Goal: Download file/media

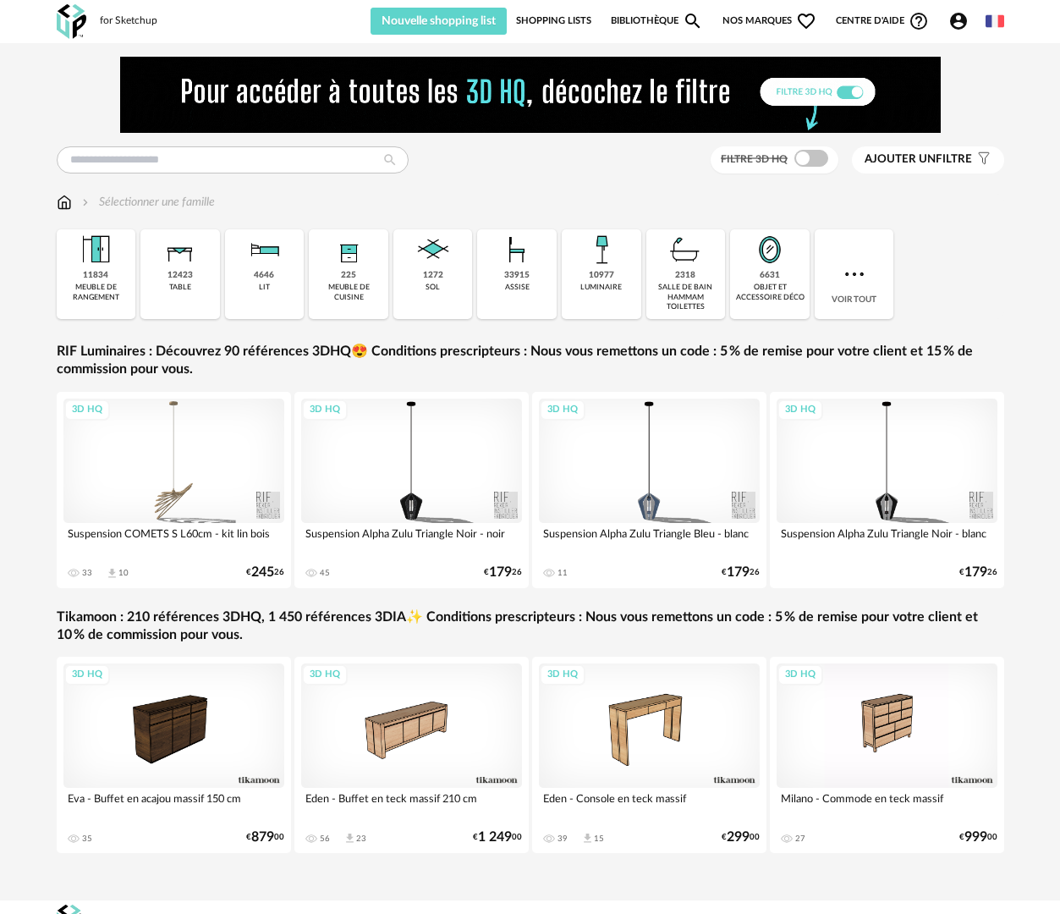
scroll to position [24, 0]
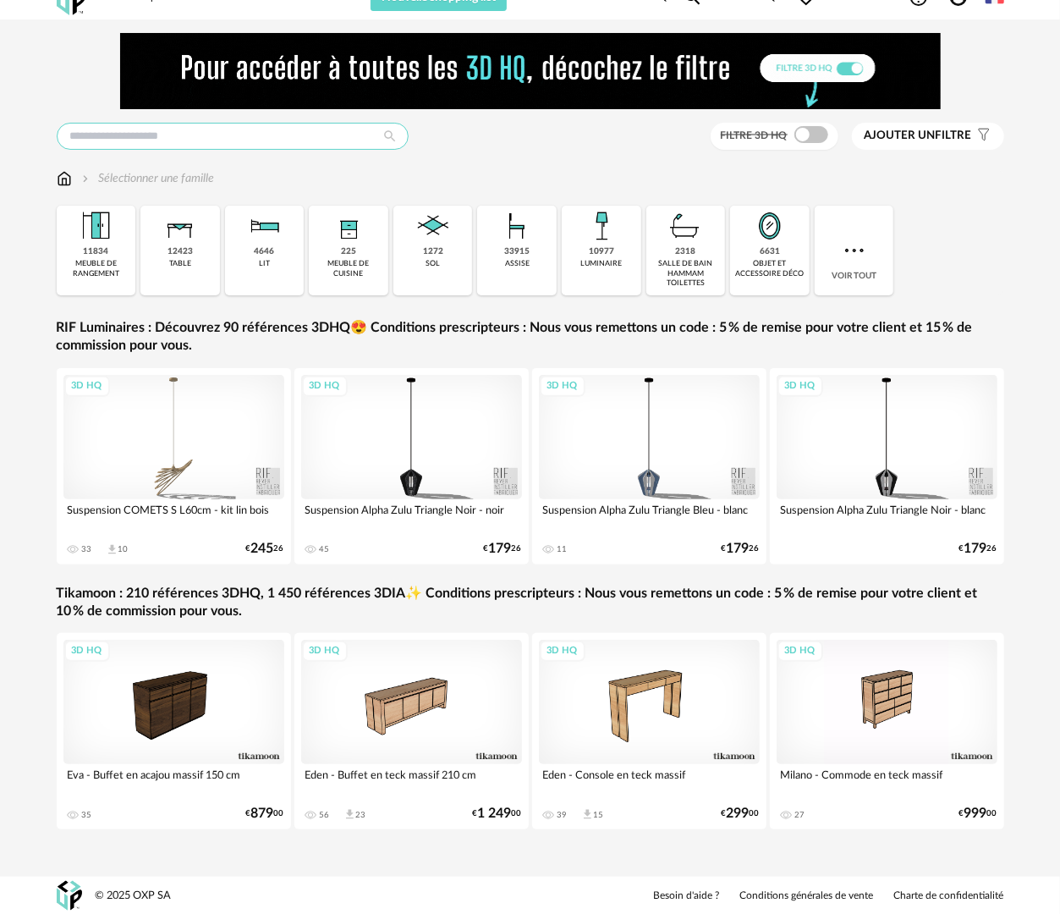
click at [192, 138] on input "text" at bounding box center [233, 136] width 352 height 27
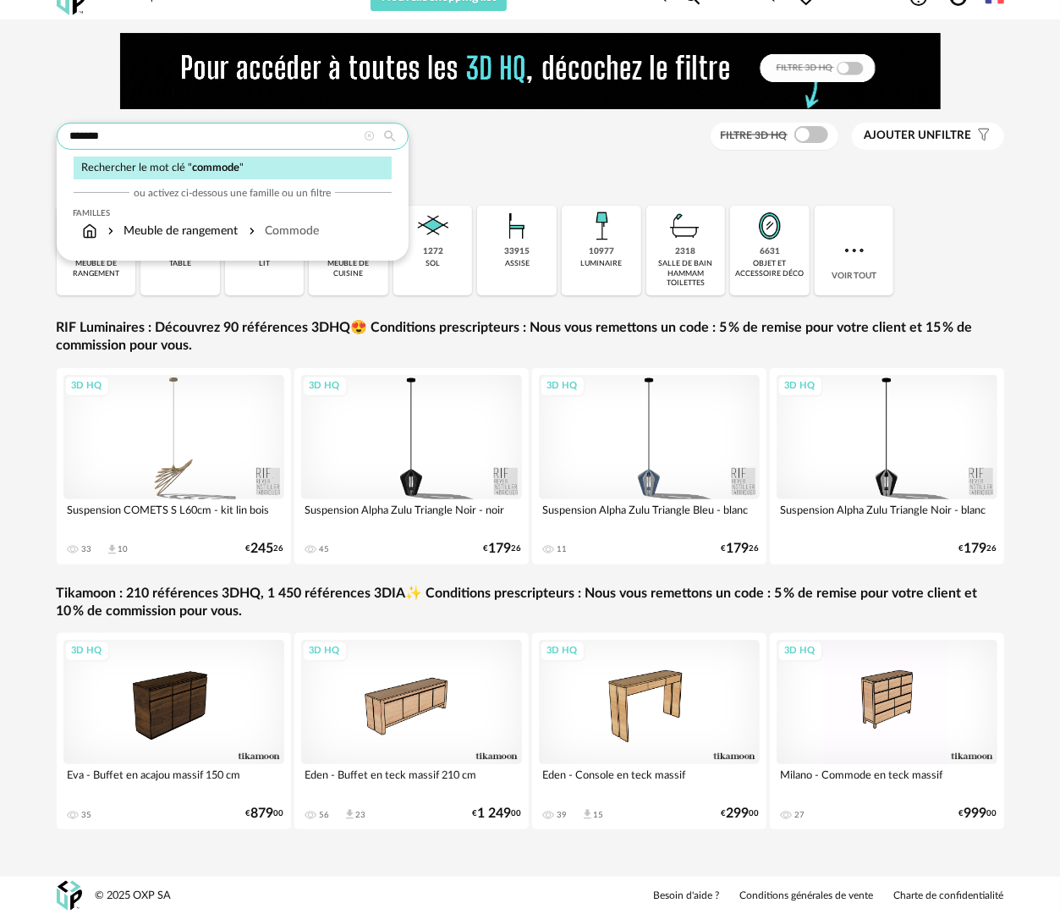
type input "*******"
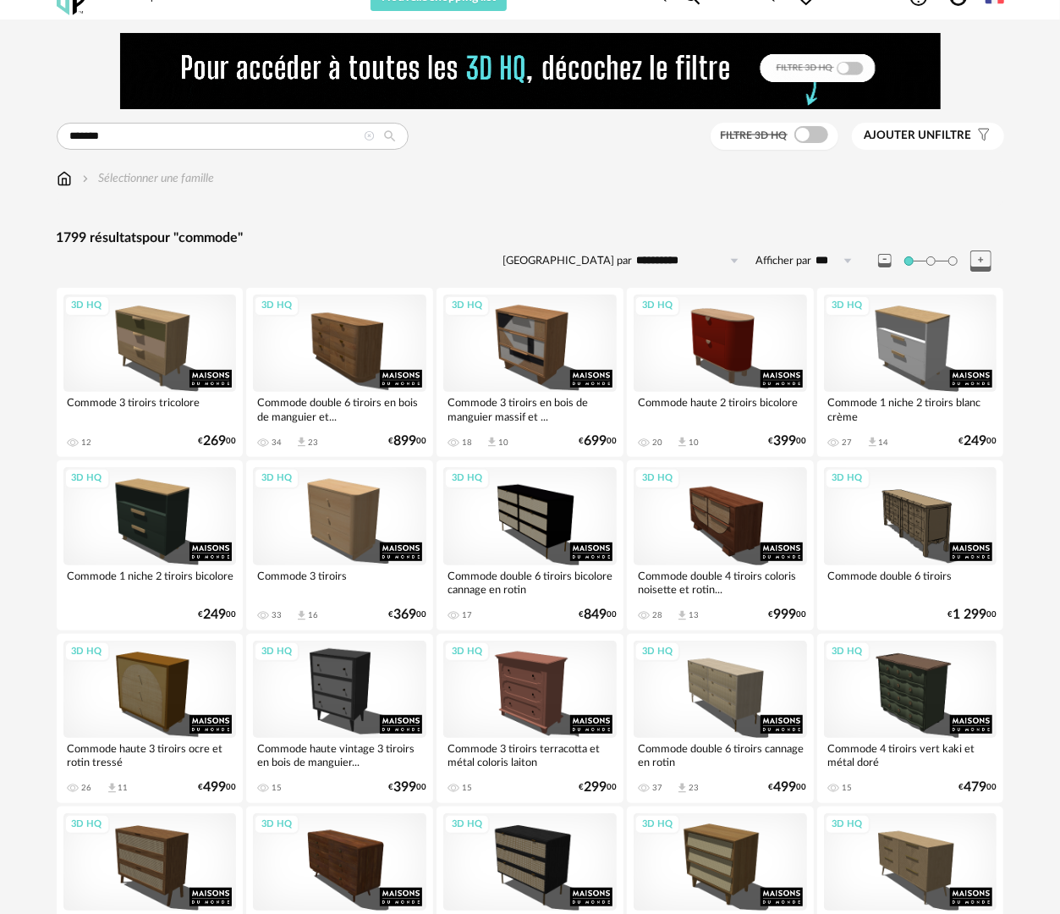
click at [811, 142] on div "Filtre 3D HQ" at bounding box center [775, 137] width 128 height 28
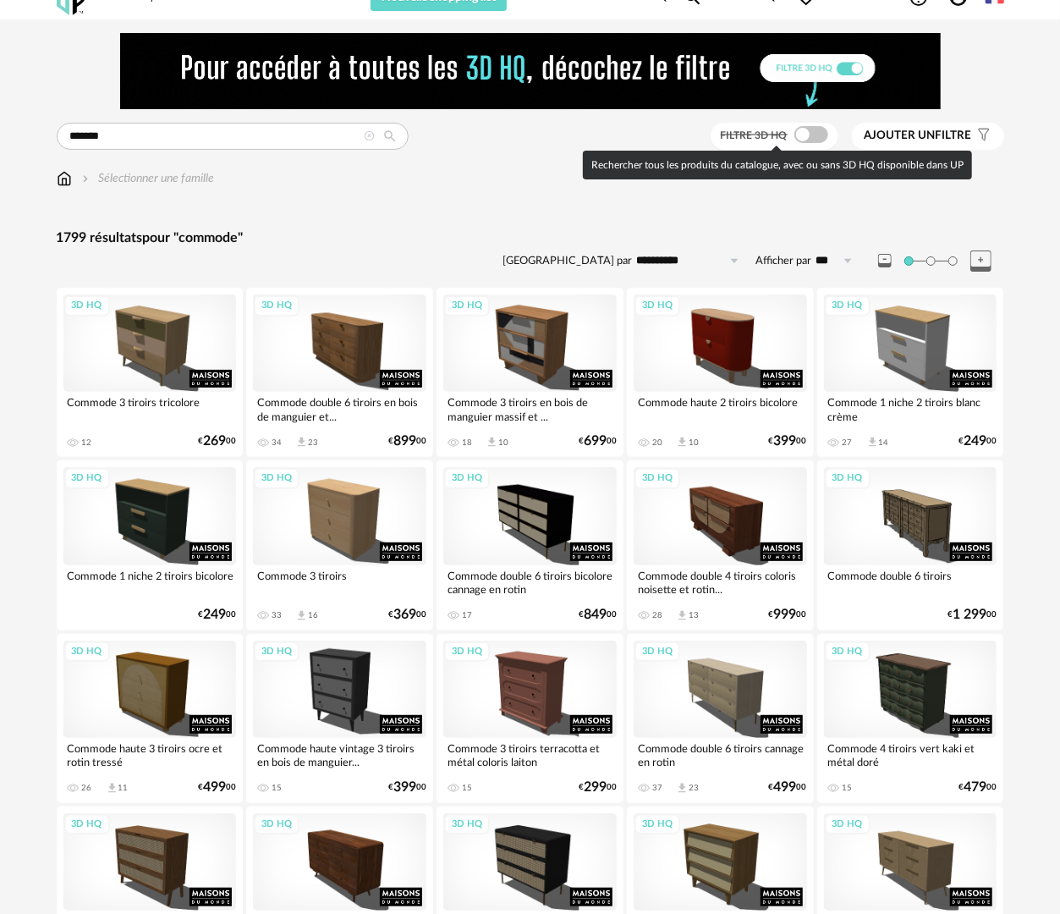
click at [814, 137] on span at bounding box center [812, 134] width 34 height 17
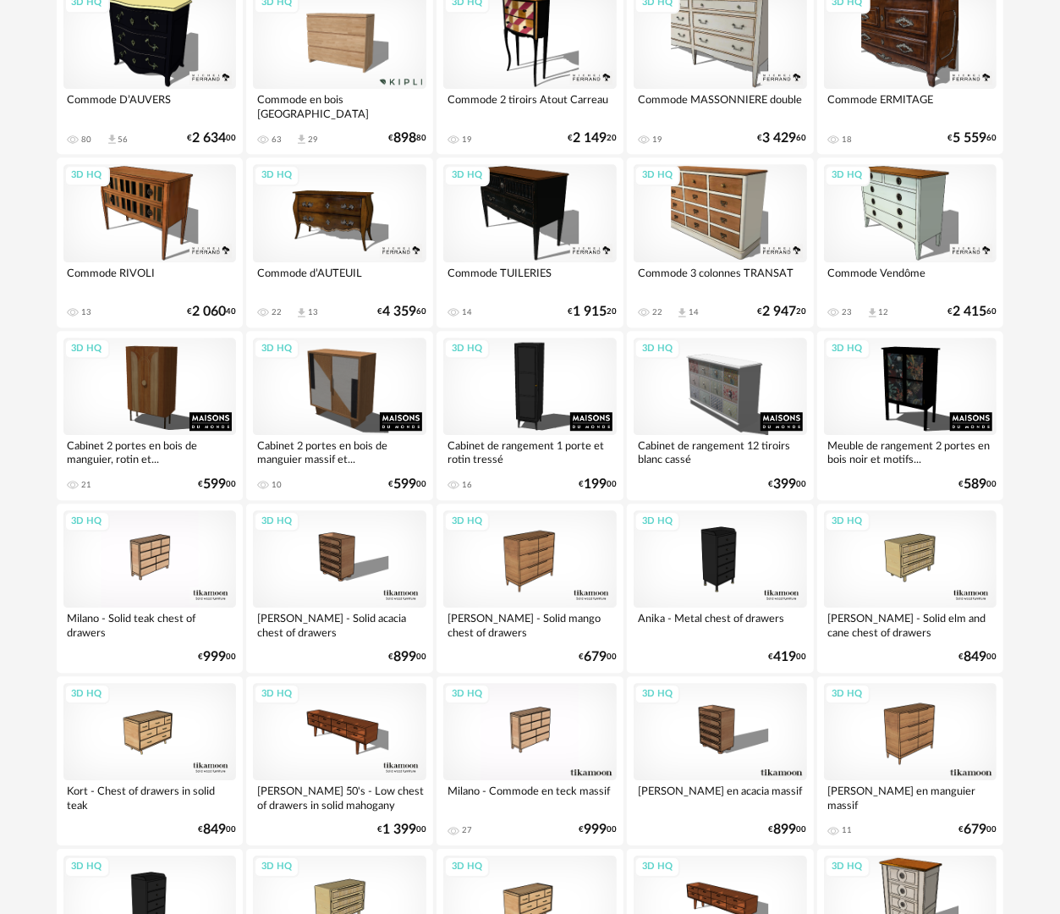
scroll to position [2055, 0]
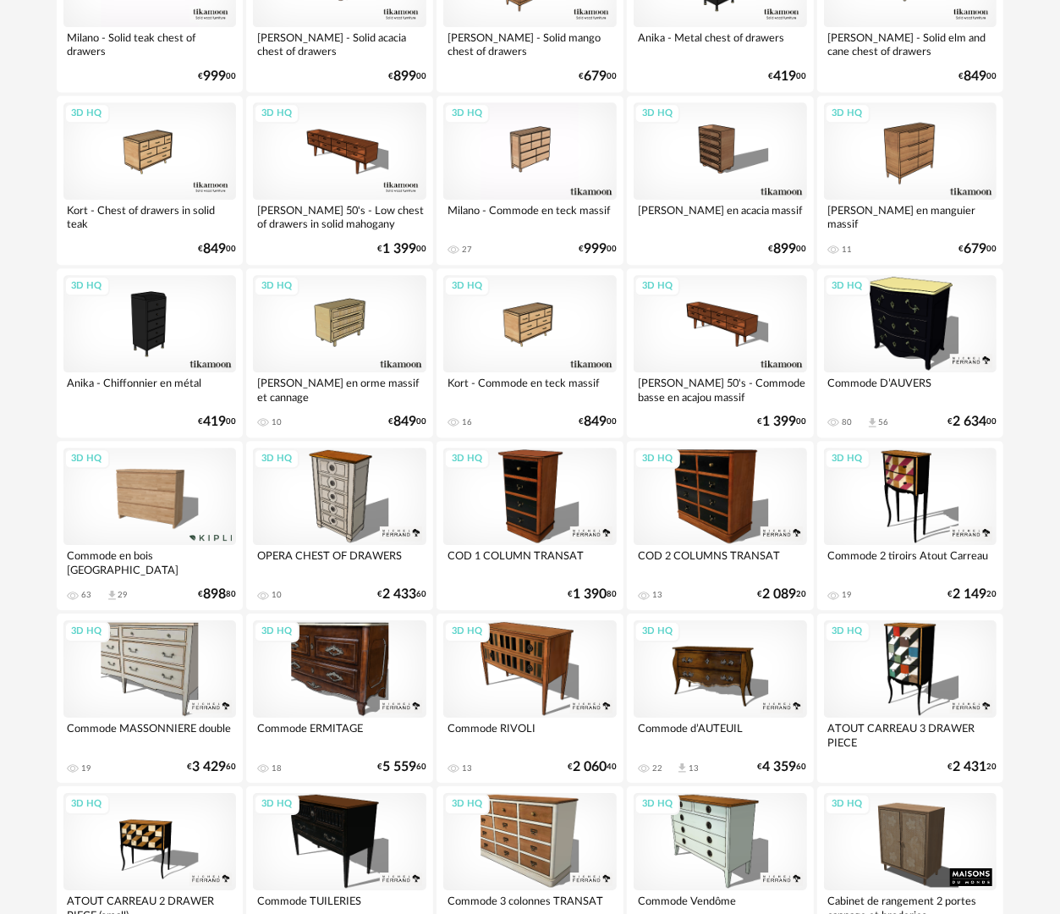
scroll to position [2285, 0]
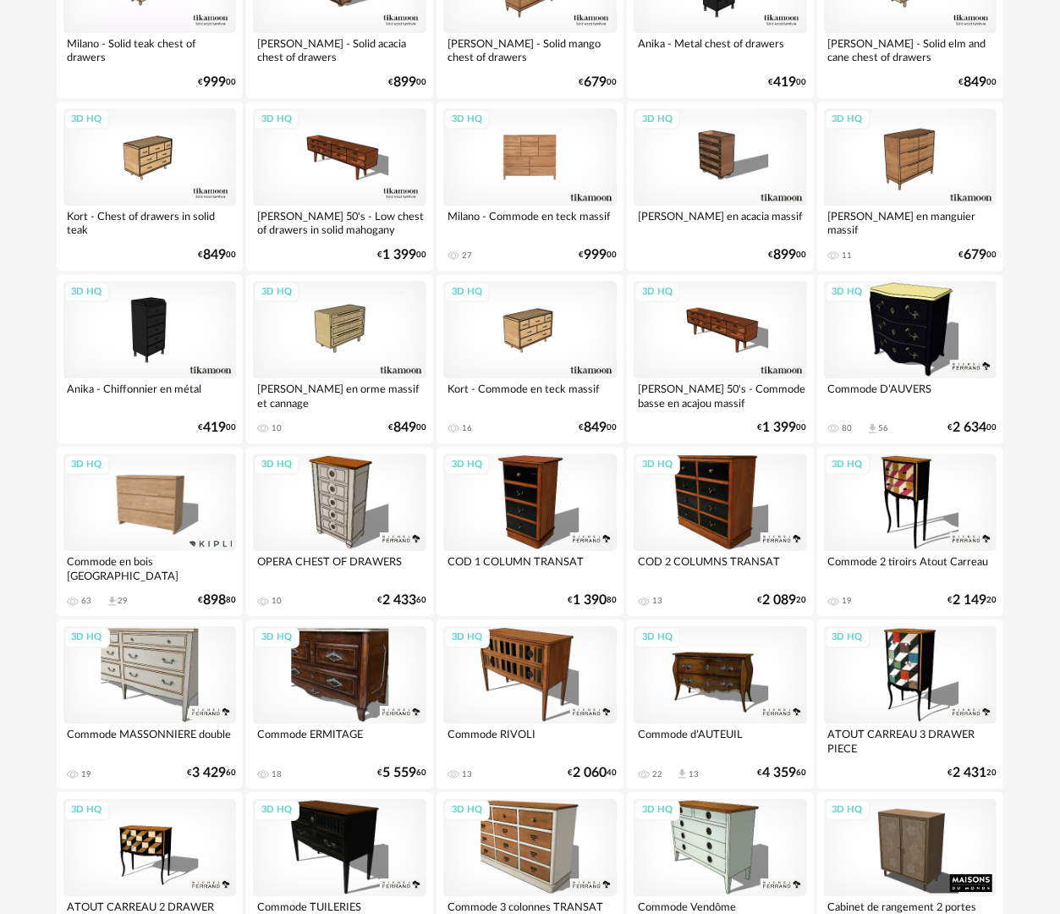
click at [559, 161] on div "3D HQ" at bounding box center [529, 156] width 173 height 97
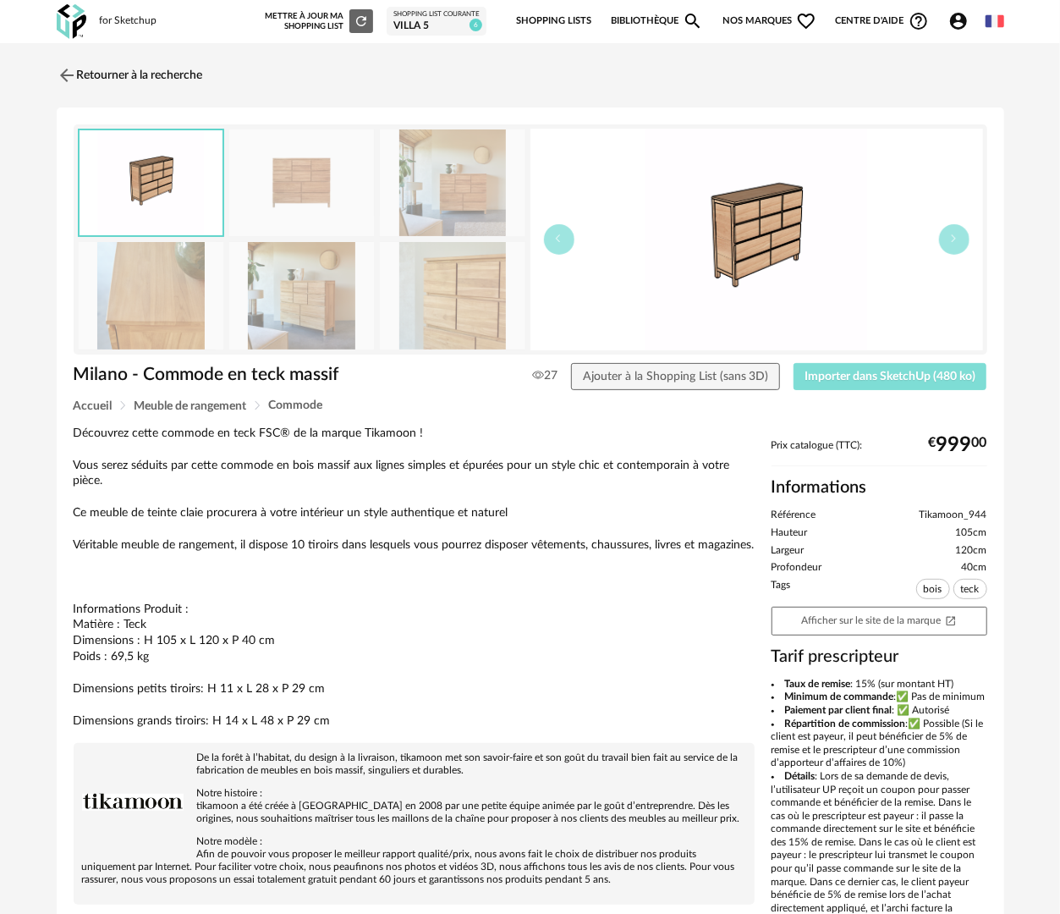
click at [888, 379] on span "Importer dans SketchUp (480 ko)" at bounding box center [890, 377] width 171 height 12
